Goal: Task Accomplishment & Management: Use online tool/utility

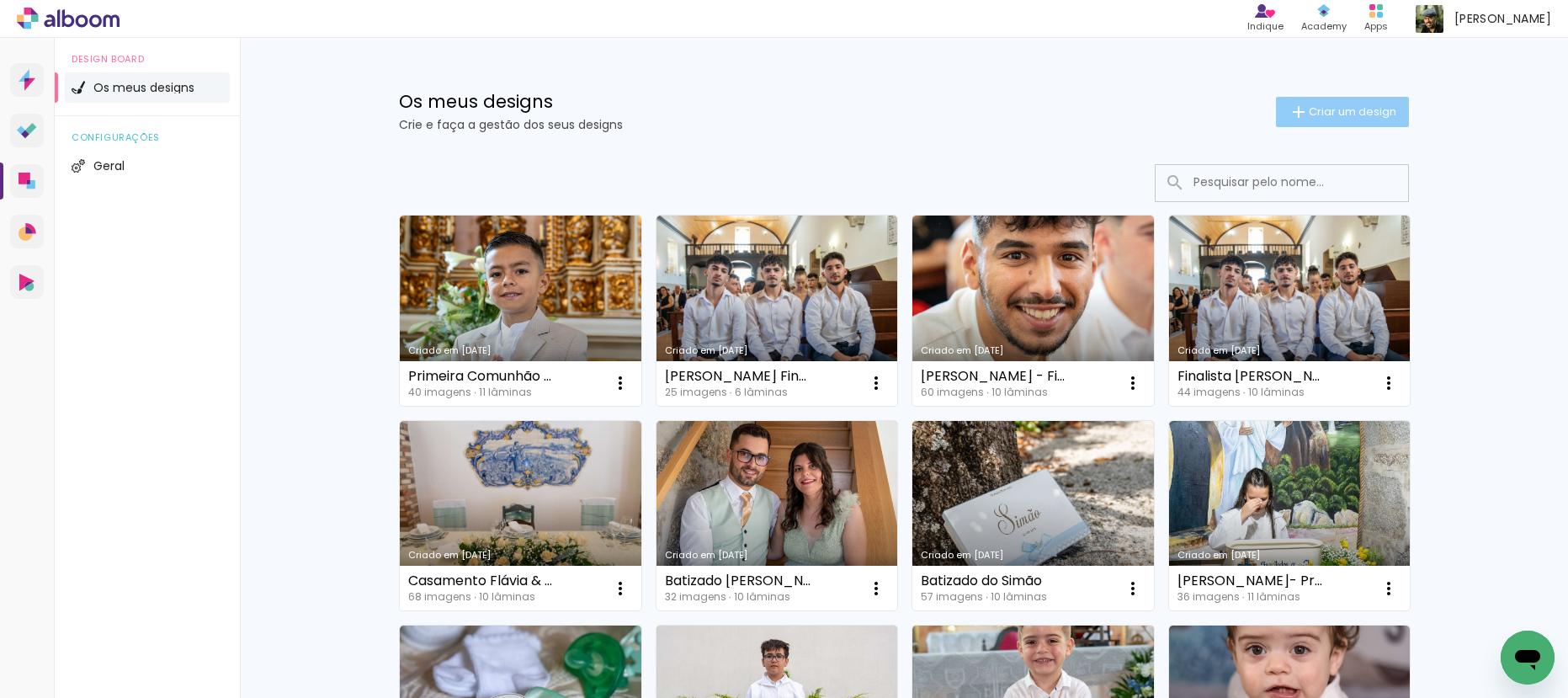
click at [1288, 104] on iron-icon at bounding box center [1298, 112] width 20 height 20
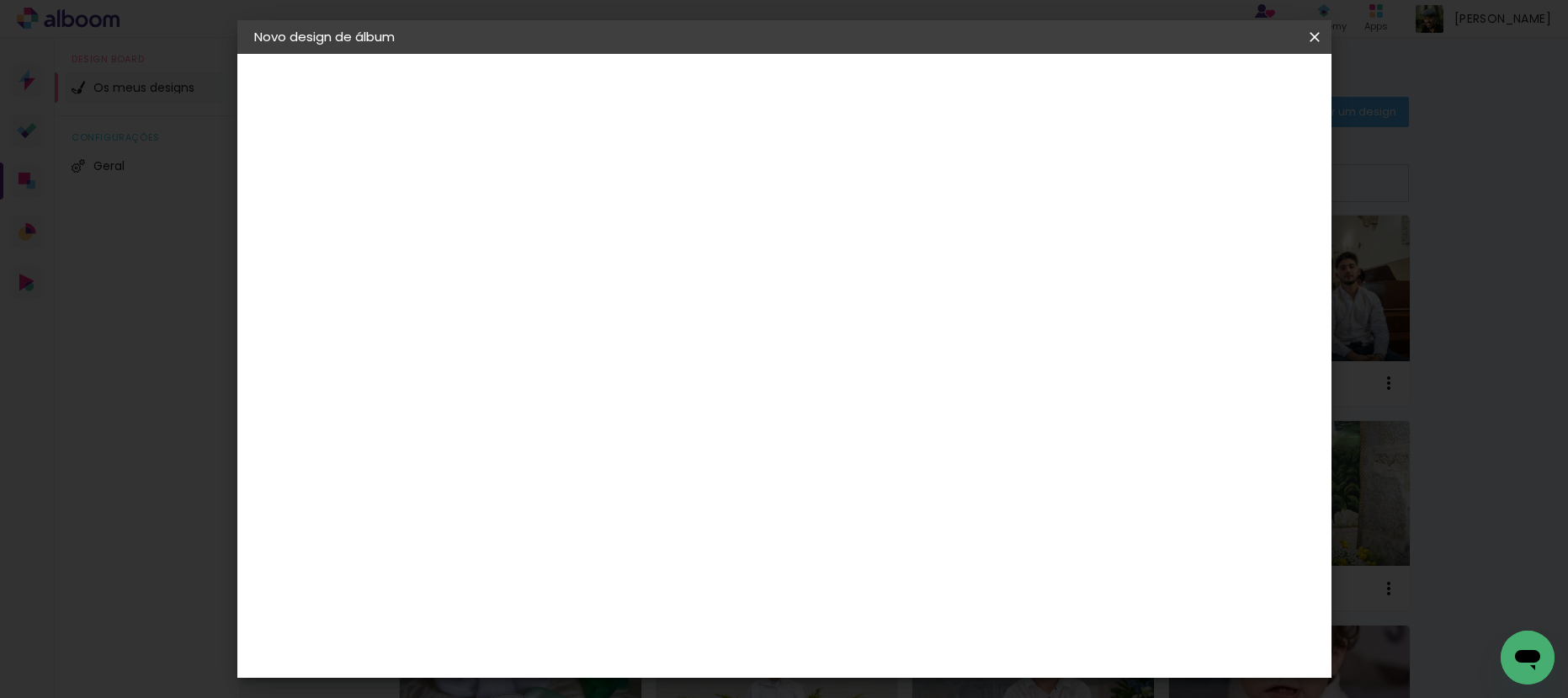
click at [530, 223] on input at bounding box center [530, 225] width 0 height 26
click at [1310, 38] on iron-icon at bounding box center [1314, 37] width 20 height 17
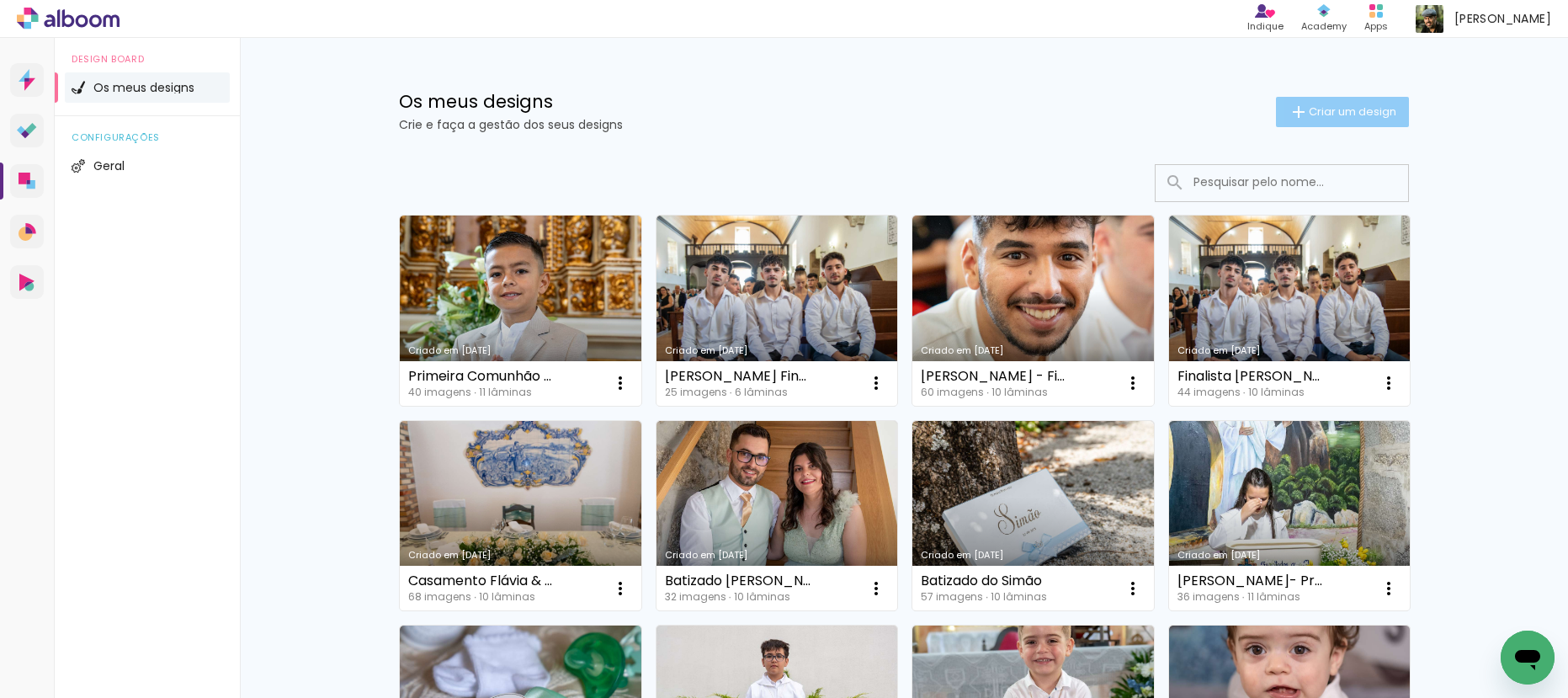
click at [1338, 110] on span "Criar um design" at bounding box center [1352, 111] width 87 height 11
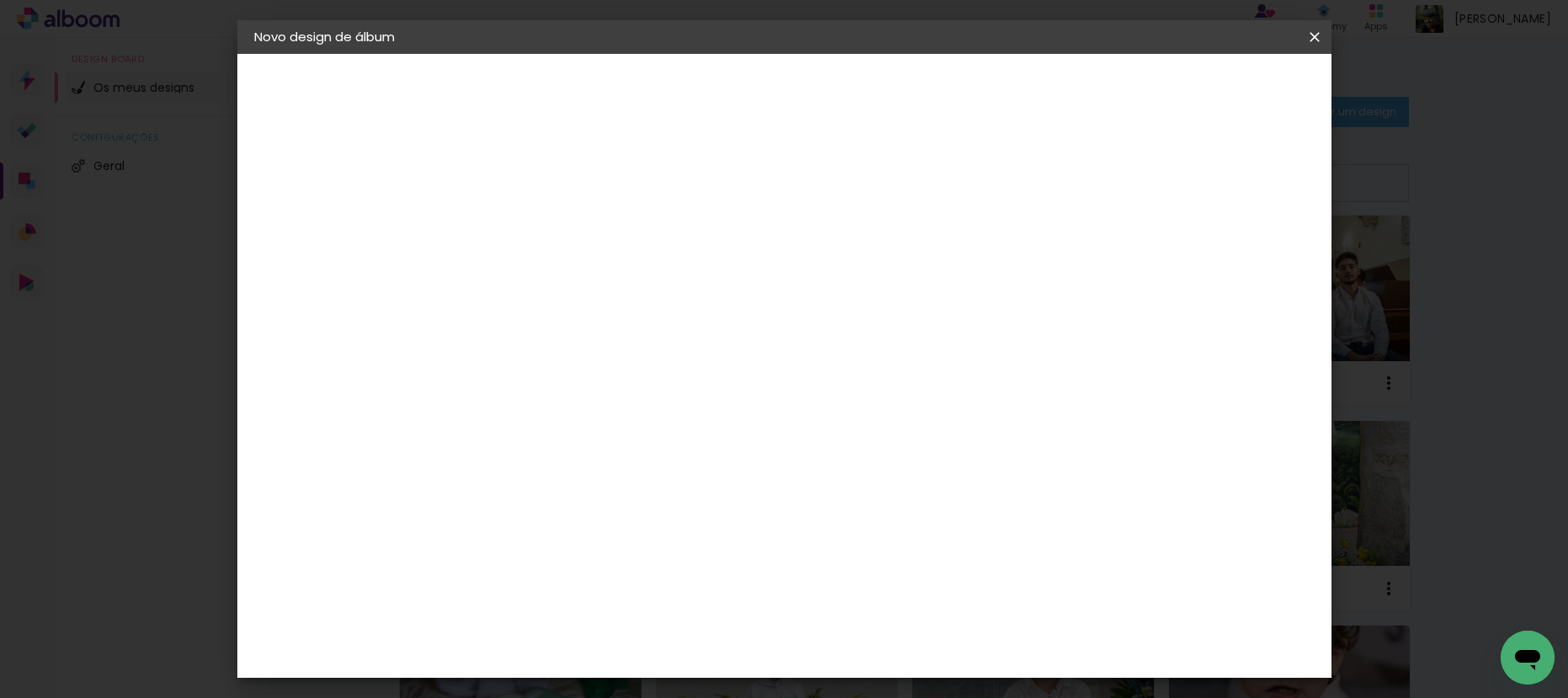
click at [530, 226] on input at bounding box center [530, 225] width 0 height 26
type input "[PERSON_NAME] - Finalista 2025"
type paper-input "[PERSON_NAME] - Finalista 2025"
click at [702, 77] on paper-button "Avançar" at bounding box center [660, 89] width 83 height 29
click at [731, 249] on paper-item "Tamanho Livre" at bounding box center [670, 260] width 120 height 44
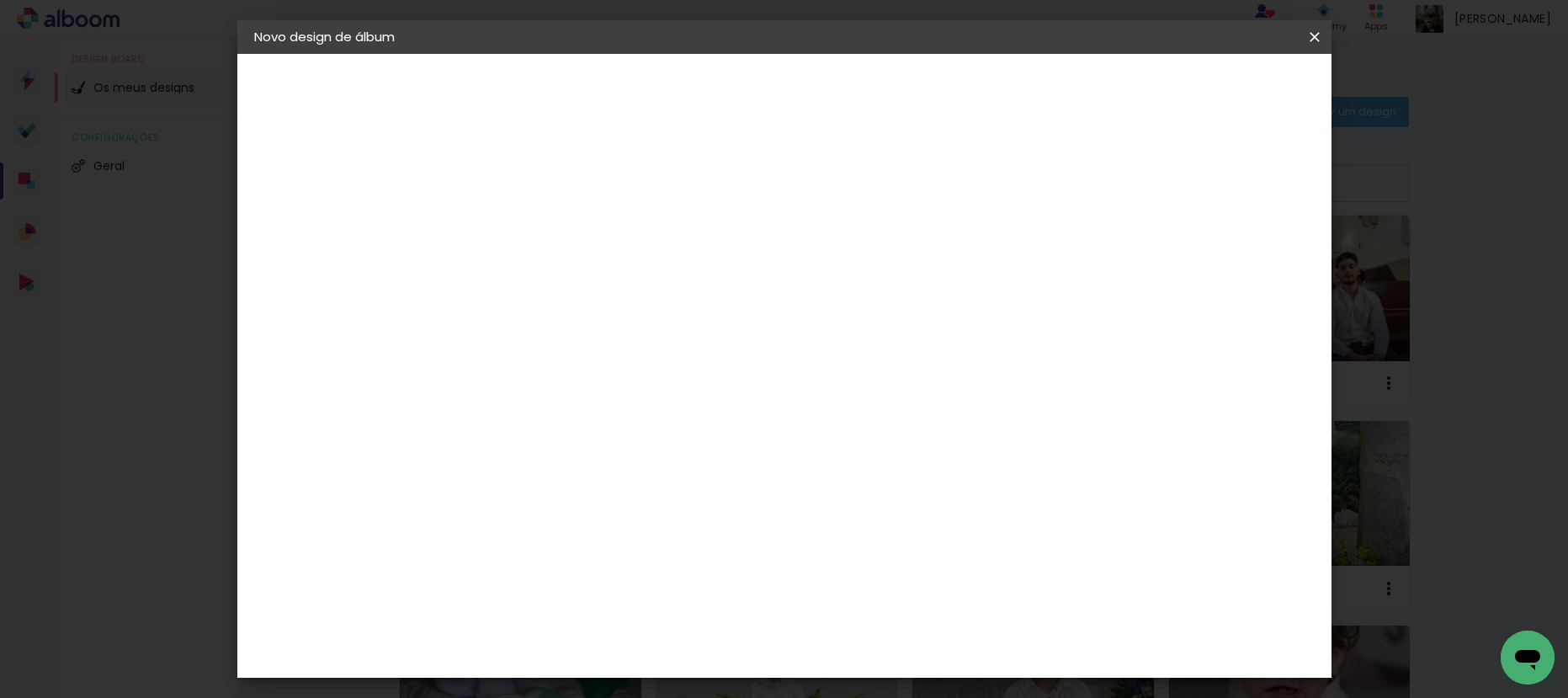
click at [0, 0] on slot "Avançar" at bounding box center [0, 0] width 0 height 0
click at [895, 546] on input "60" at bounding box center [878, 543] width 44 height 25
type input "61"
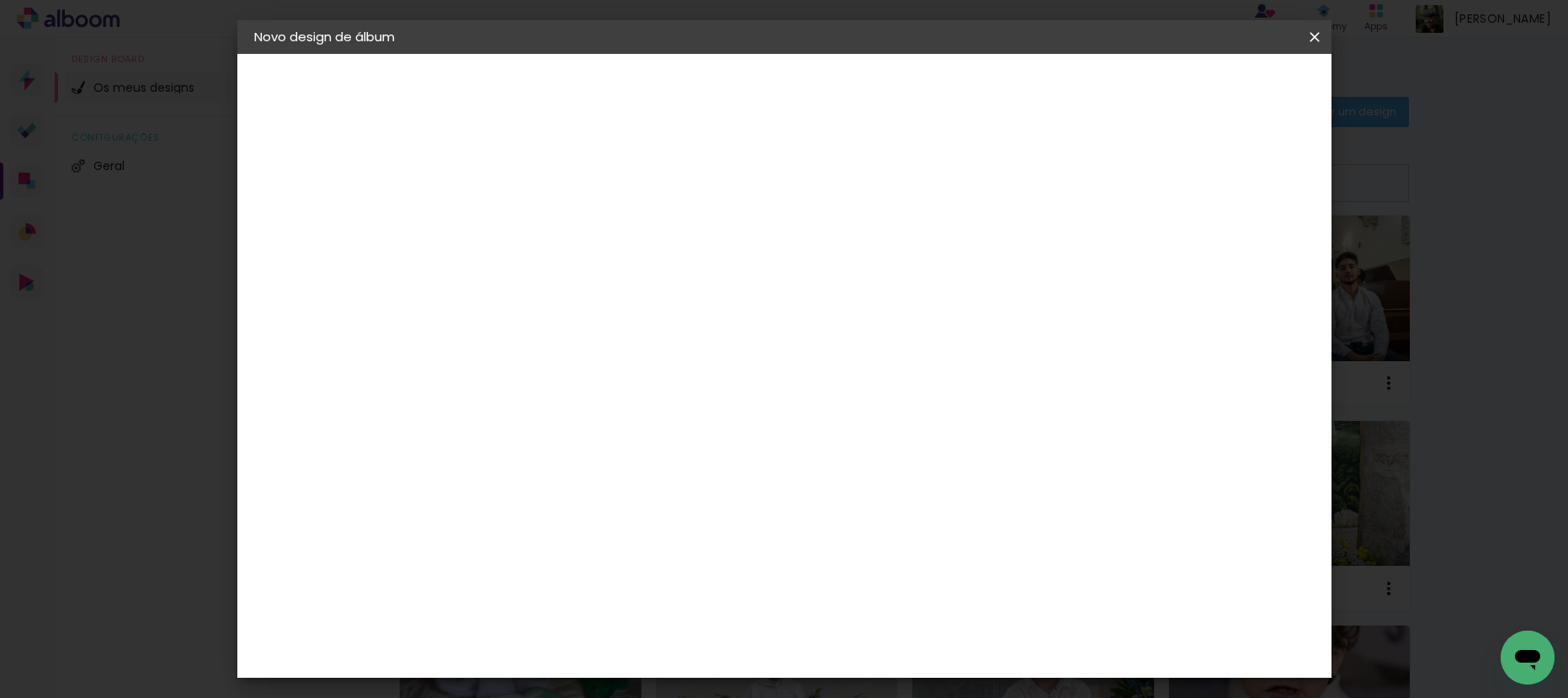
type paper-input "61"
click at [505, 477] on div "cm" at bounding box center [508, 476] width 20 height 25
drag, startPoint x: 496, startPoint y: 474, endPoint x: 459, endPoint y: 466, distance: 37.9
click at [459, 467] on input "30" at bounding box center [477, 476] width 44 height 25
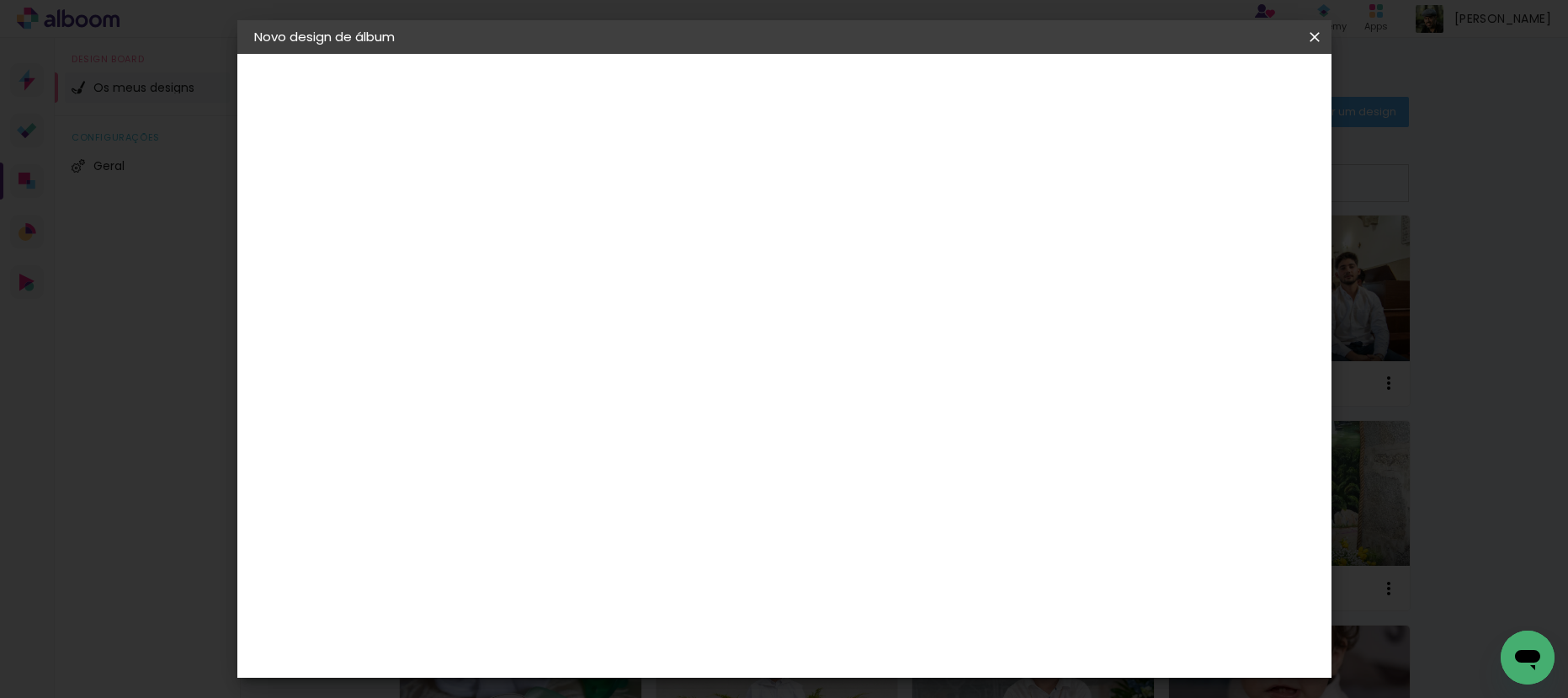
type input "20,5"
type paper-input "20,5"
type input "2"
type input "30,5"
type paper-input "30,5"
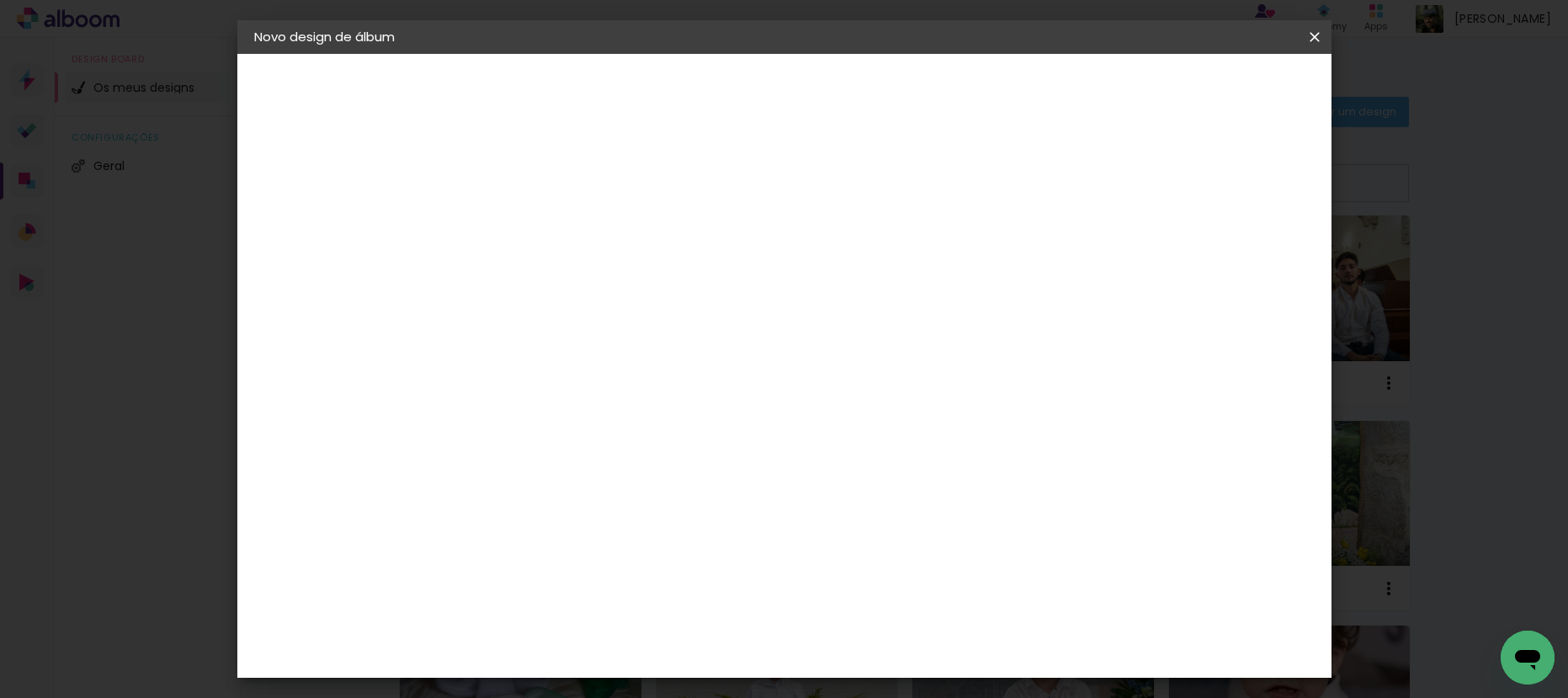
click at [728, 264] on span "30.5" at bounding box center [712, 263] width 42 height 25
drag, startPoint x: 693, startPoint y: 254, endPoint x: 821, endPoint y: 361, distance: 166.8
click at [693, 254] on span "30.5" at bounding box center [712, 263] width 42 height 25
click at [889, 636] on input "61" at bounding box center [878, 647] width 44 height 25
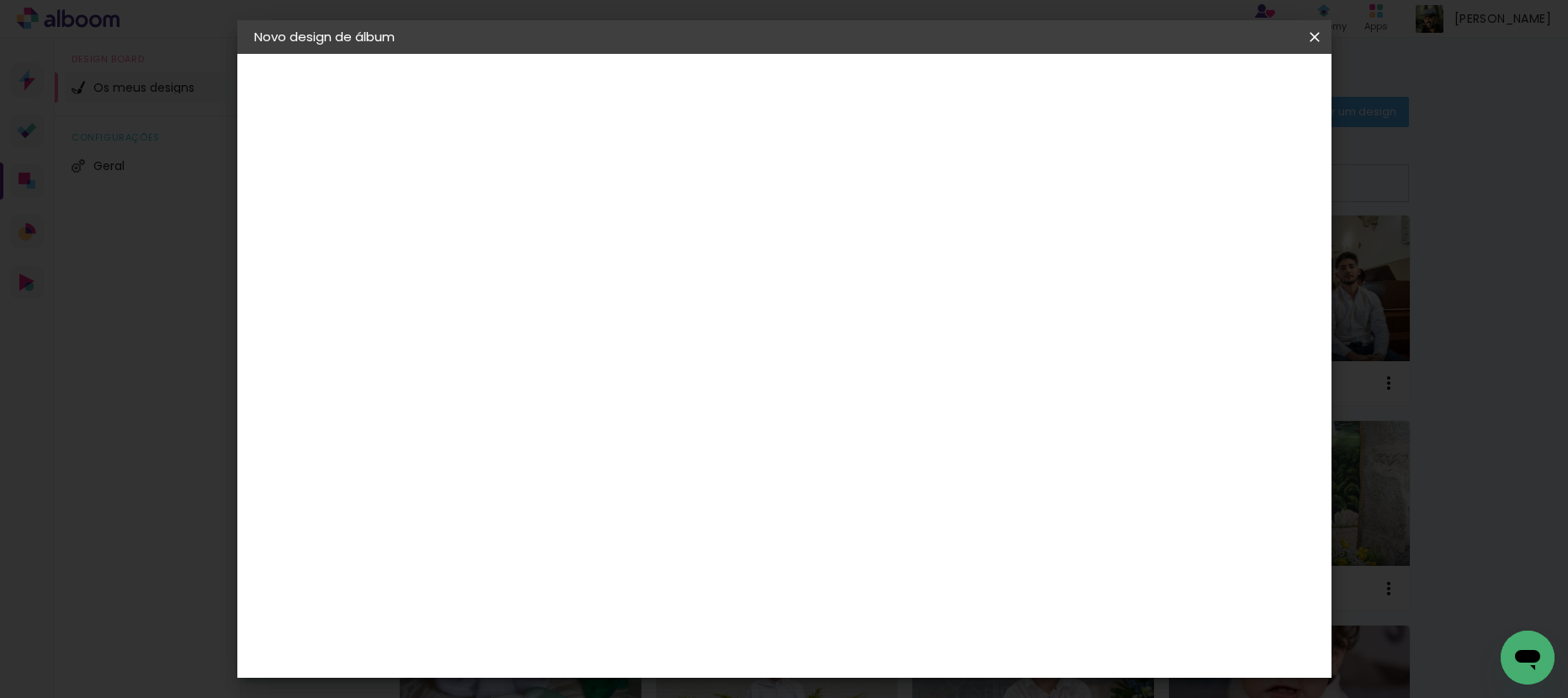
drag, startPoint x: 904, startPoint y: 643, endPoint x: 859, endPoint y: 649, distance: 45.4
click at [859, 649] on div "61" at bounding box center [887, 647] width 64 height 25
click at [913, 648] on div "cm" at bounding box center [909, 647] width 20 height 25
click at [900, 643] on div "cm" at bounding box center [909, 647] width 20 height 25
drag, startPoint x: 898, startPoint y: 644, endPoint x: 871, endPoint y: 646, distance: 27.1
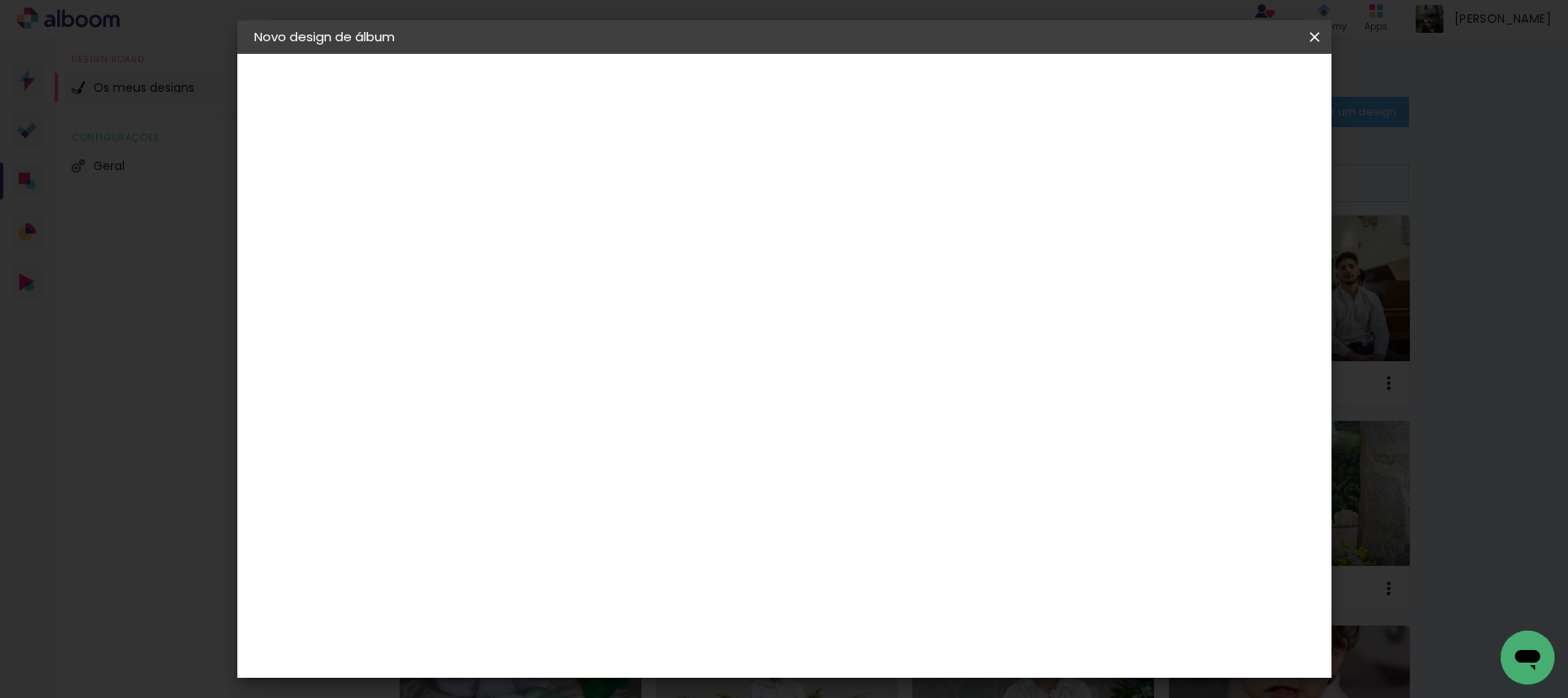
click at [871, 646] on input "61" at bounding box center [878, 647] width 44 height 25
type input "41"
type paper-input "41"
click at [1115, 90] on span "Iniciar design" at bounding box center [1077, 89] width 77 height 12
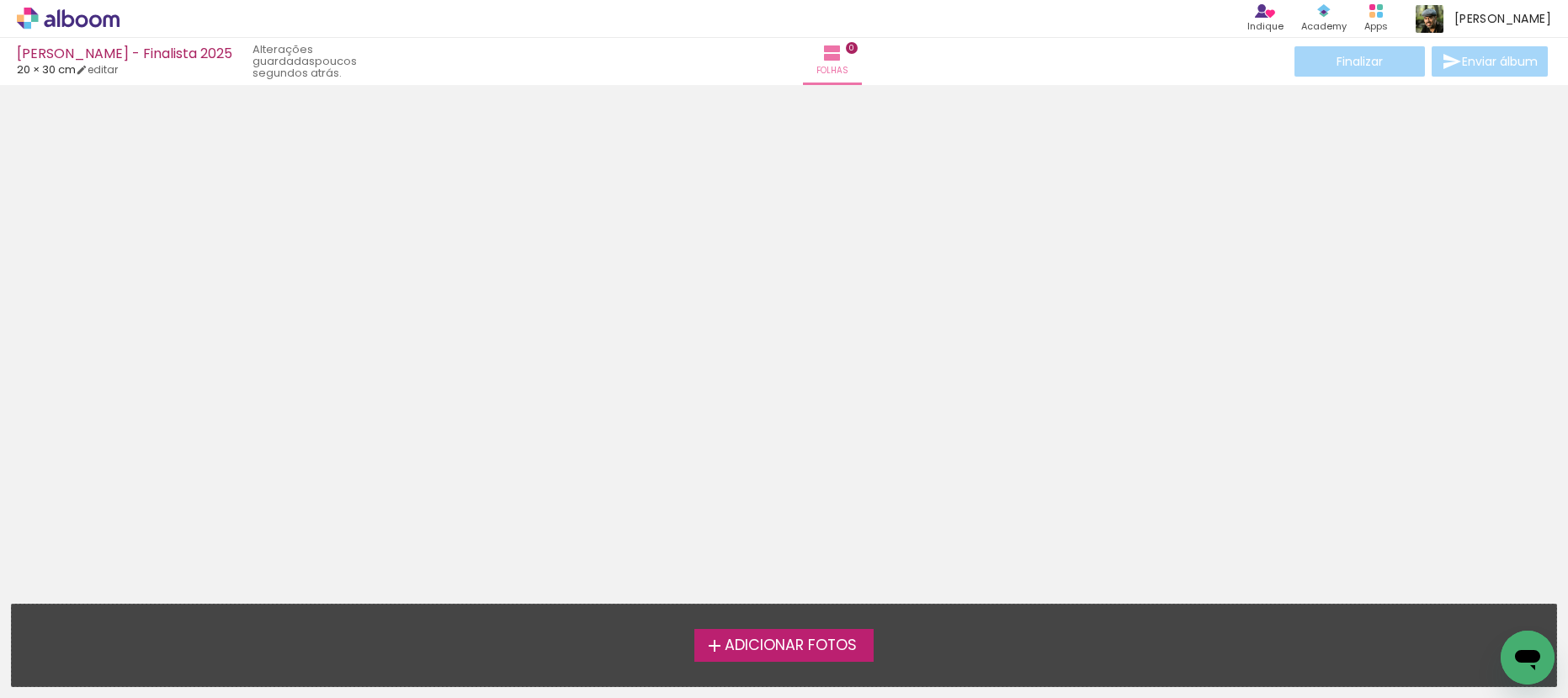
click at [749, 643] on span "Adicionar Fotos" at bounding box center [790, 646] width 132 height 15
click at [0, 0] on input "file" at bounding box center [0, 0] width 0 height 0
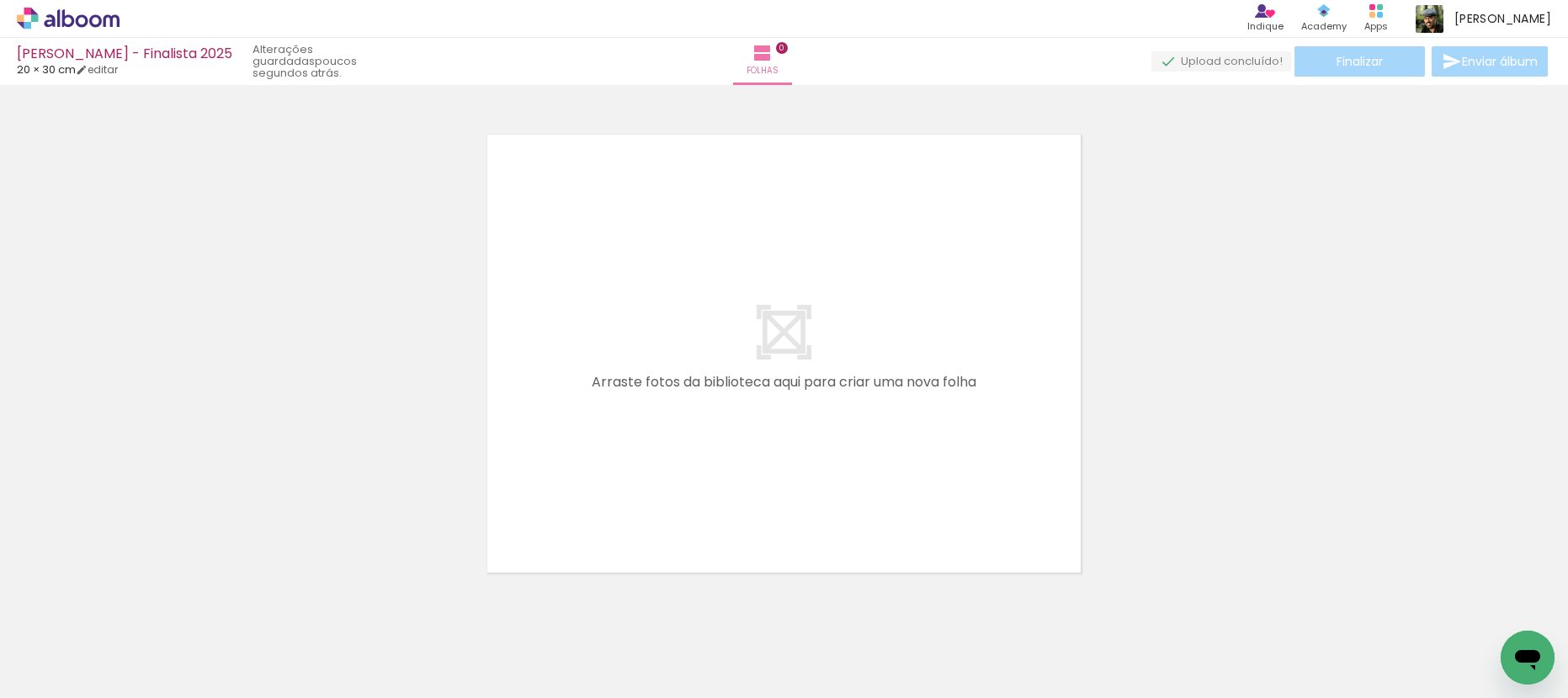
scroll to position [22, 0]
